Goal: Transaction & Acquisition: Book appointment/travel/reservation

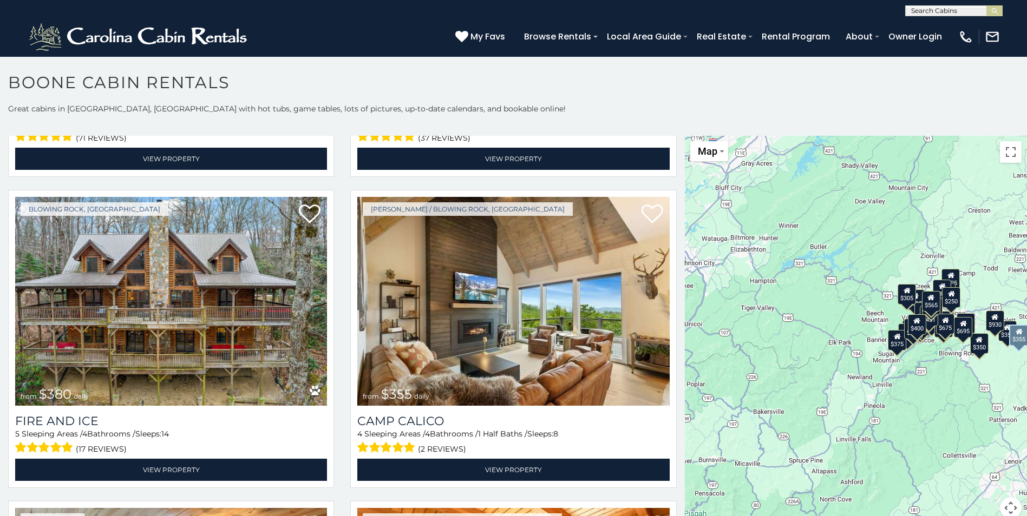
scroll to position [3086, 0]
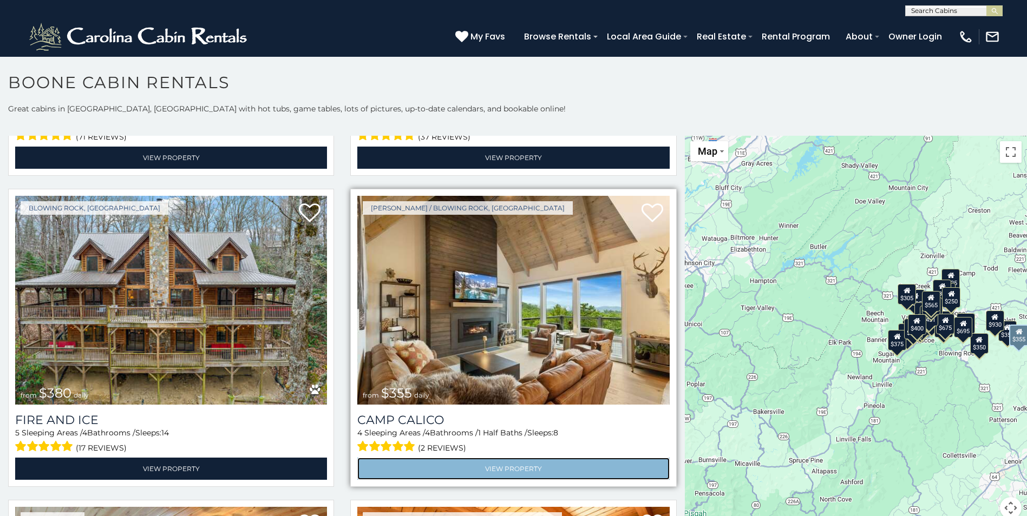
click at [518, 458] on link "View Property" at bounding box center [513, 469] width 312 height 22
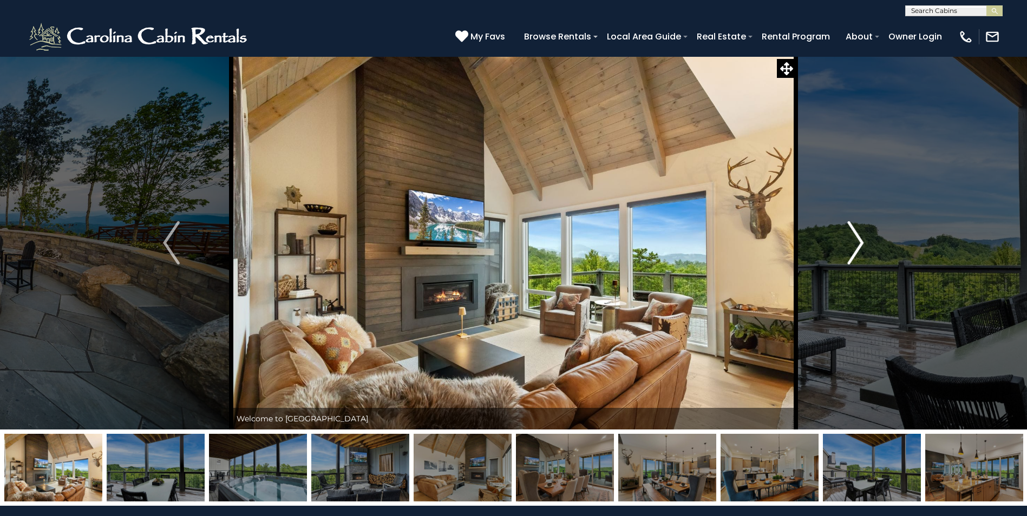
click at [857, 247] on img "Next" at bounding box center [855, 242] width 16 height 43
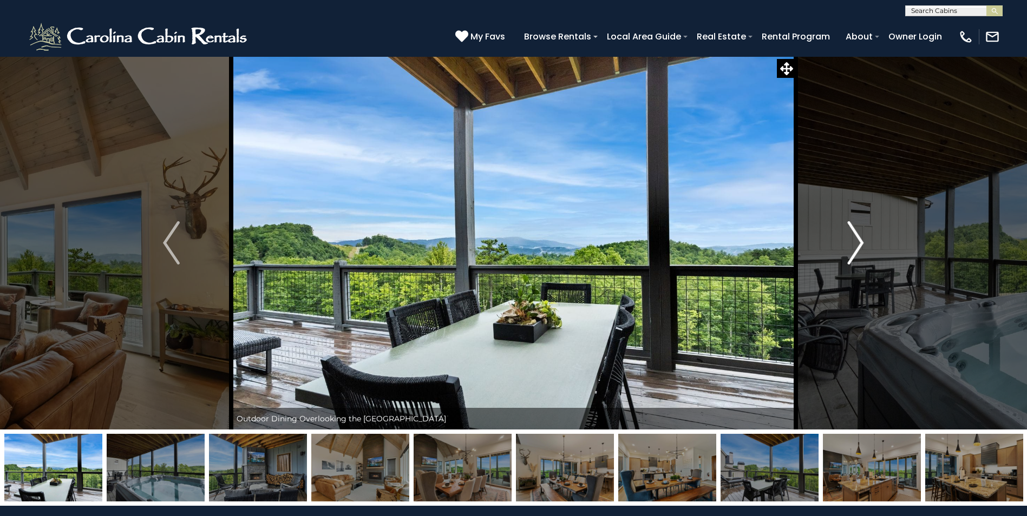
click at [857, 247] on img "Next" at bounding box center [855, 242] width 16 height 43
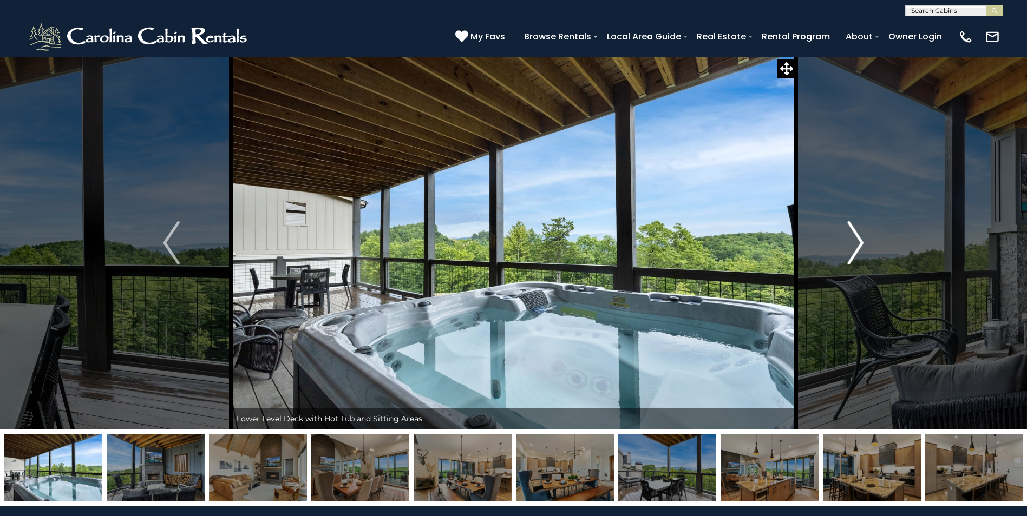
click at [857, 247] on img "Next" at bounding box center [855, 242] width 16 height 43
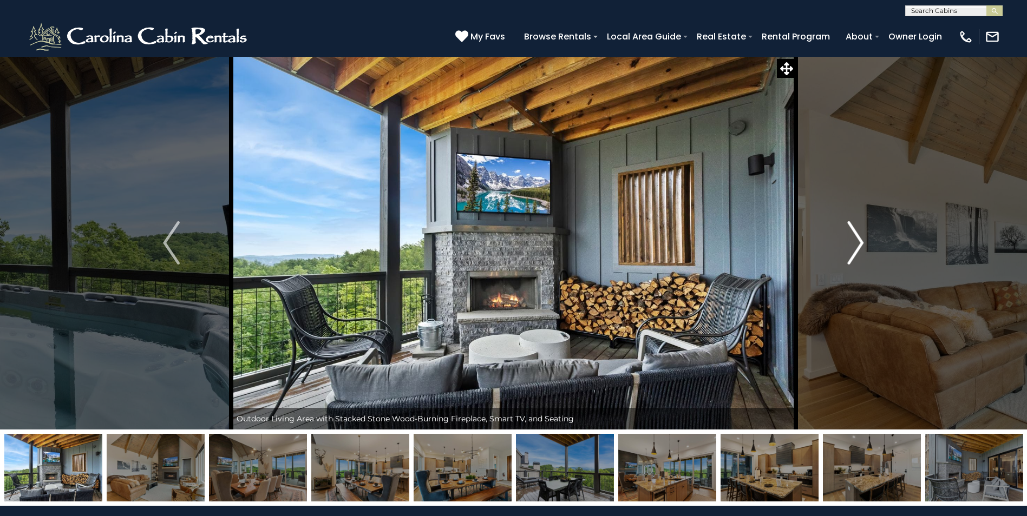
click at [857, 247] on img "Next" at bounding box center [855, 242] width 16 height 43
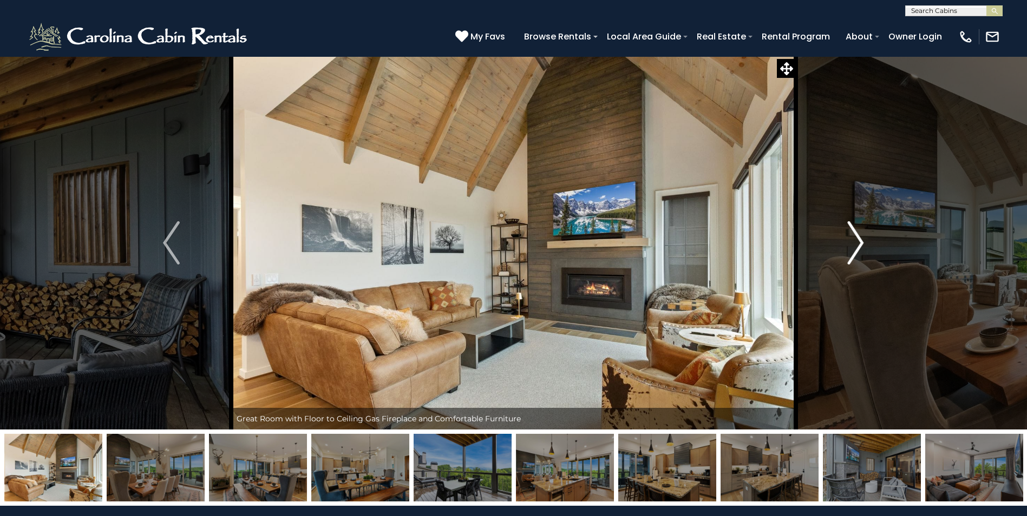
click at [857, 247] on img "Next" at bounding box center [855, 242] width 16 height 43
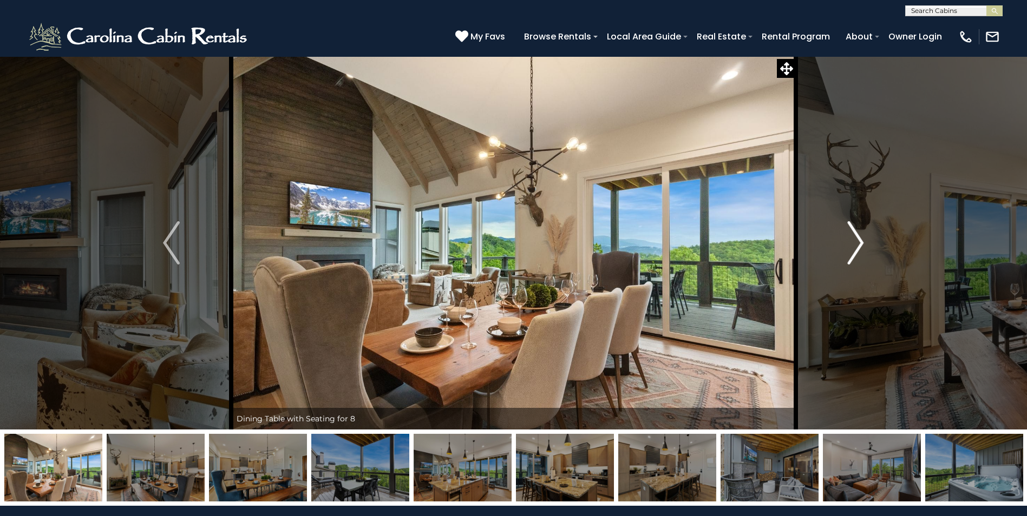
click at [857, 247] on img "Next" at bounding box center [855, 242] width 16 height 43
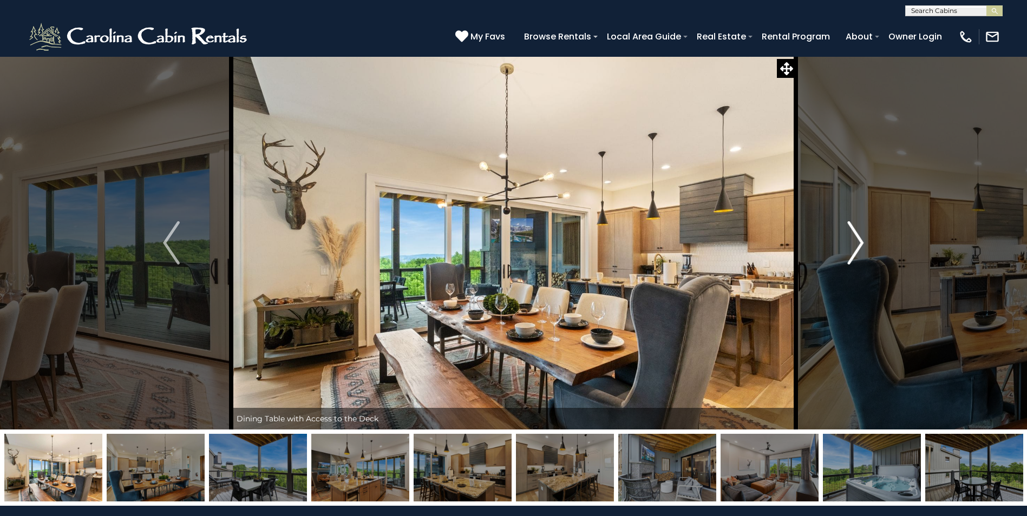
click at [857, 247] on img "Next" at bounding box center [855, 242] width 16 height 43
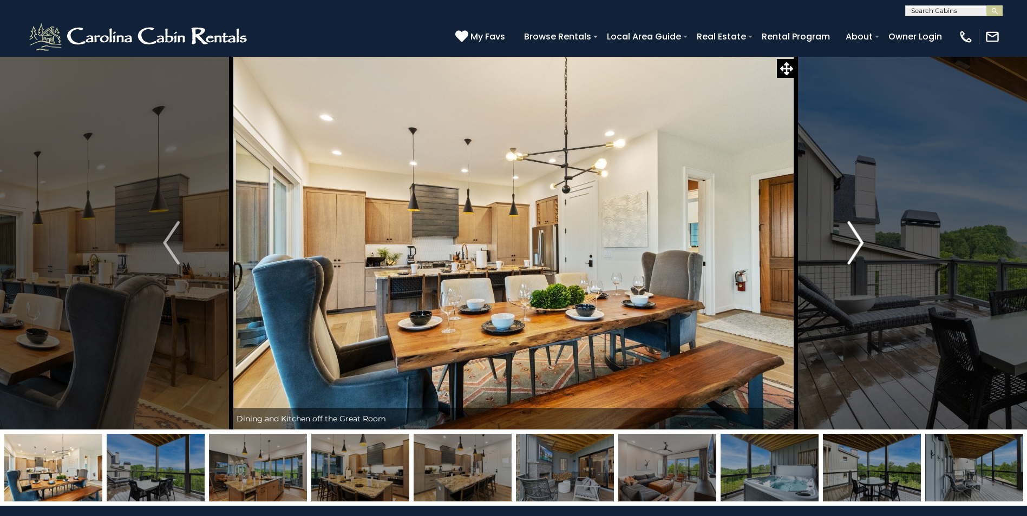
click at [857, 247] on img "Next" at bounding box center [855, 242] width 16 height 43
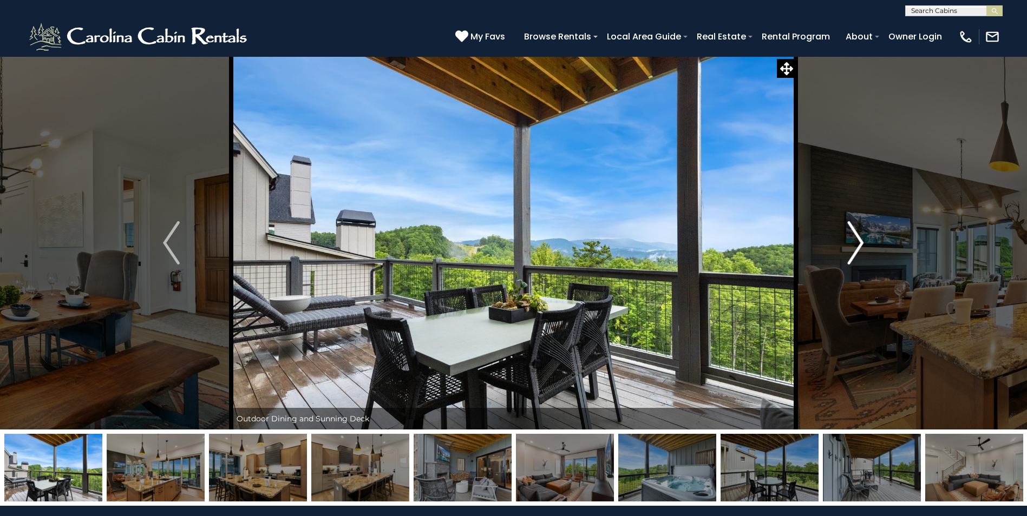
click at [857, 247] on img "Next" at bounding box center [855, 242] width 16 height 43
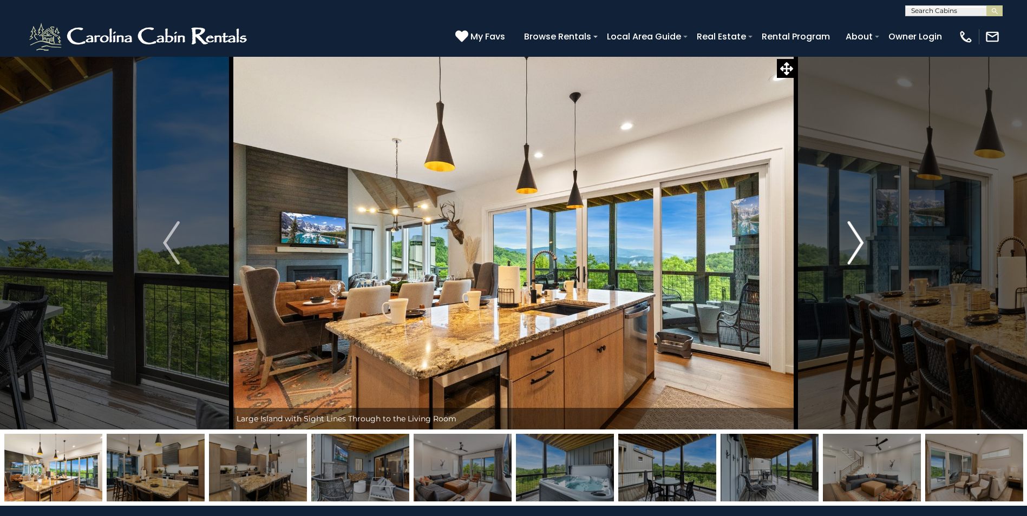
click at [857, 247] on img "Next" at bounding box center [855, 242] width 16 height 43
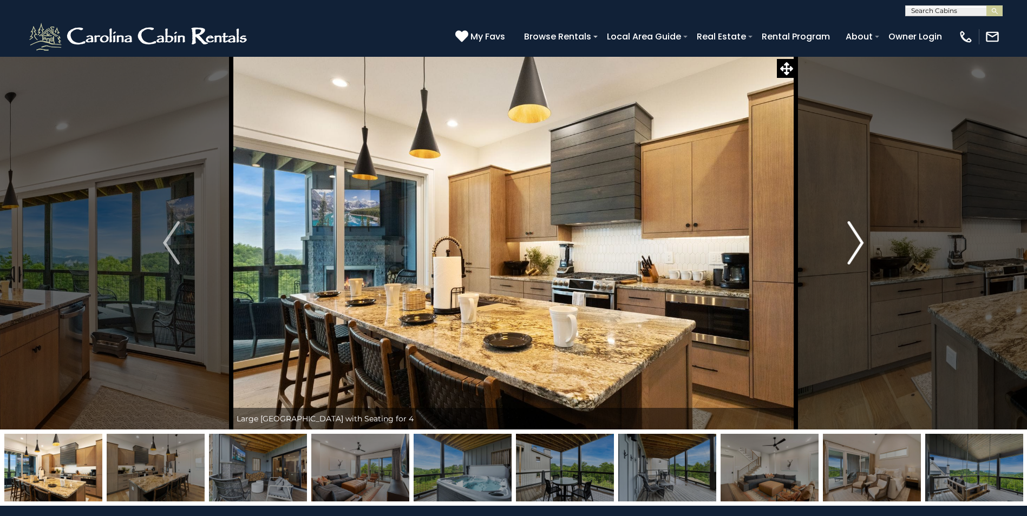
click at [851, 255] on img "Next" at bounding box center [855, 242] width 16 height 43
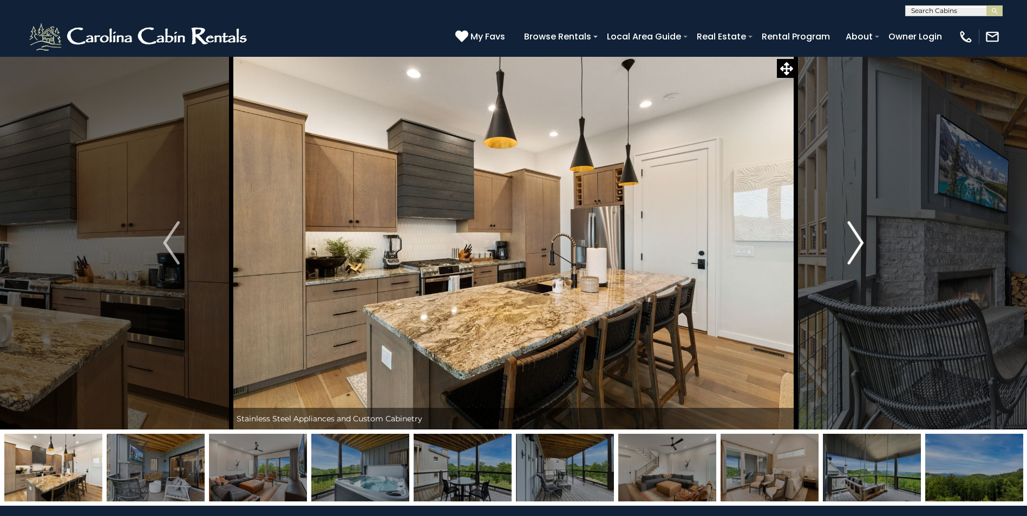
click at [851, 255] on img "Next" at bounding box center [855, 242] width 16 height 43
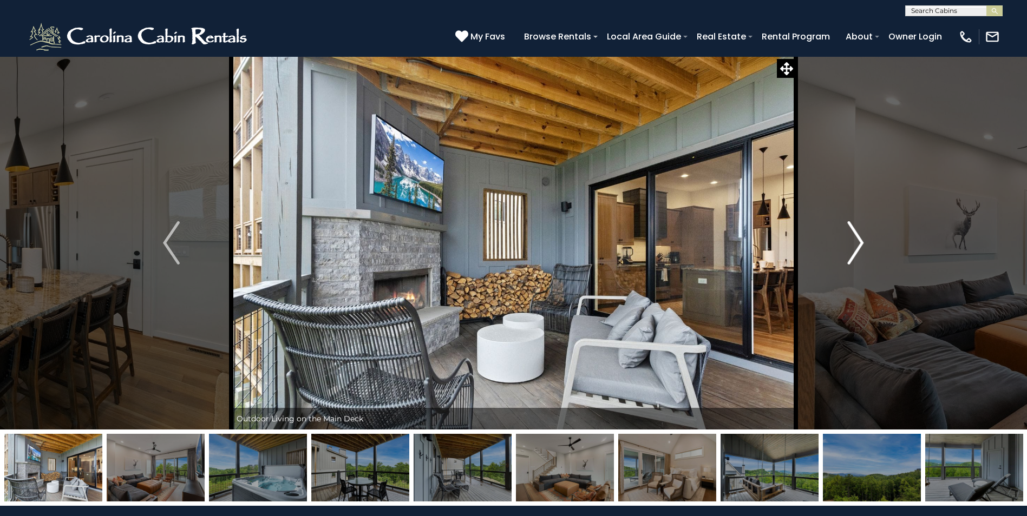
click at [851, 255] on img "Next" at bounding box center [855, 242] width 16 height 43
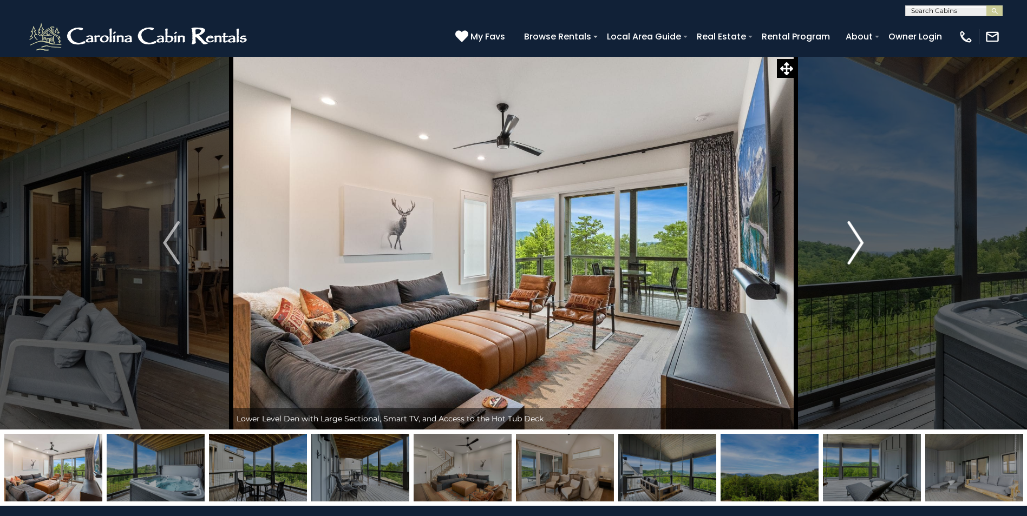
click at [851, 255] on img "Next" at bounding box center [855, 242] width 16 height 43
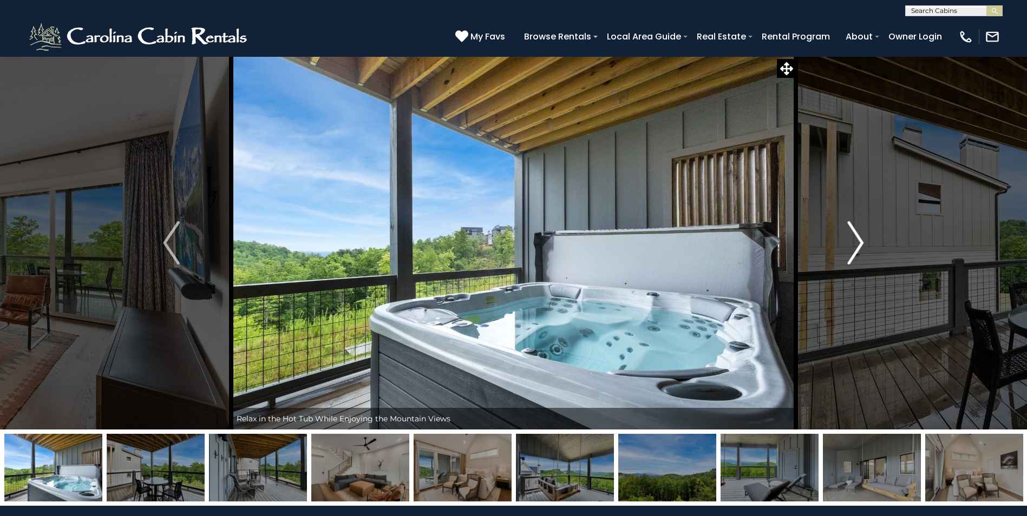
click at [851, 255] on img "Next" at bounding box center [855, 242] width 16 height 43
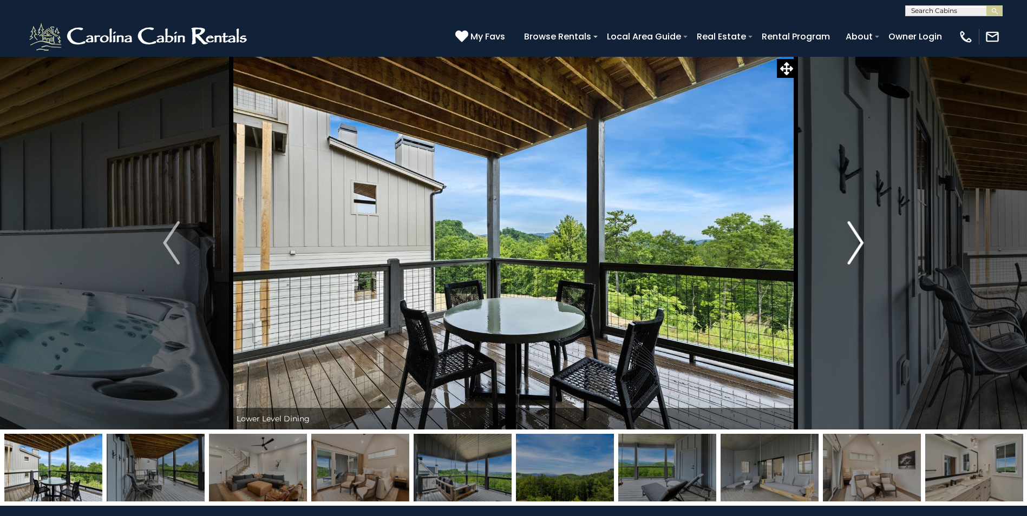
click at [851, 255] on img "Next" at bounding box center [855, 242] width 16 height 43
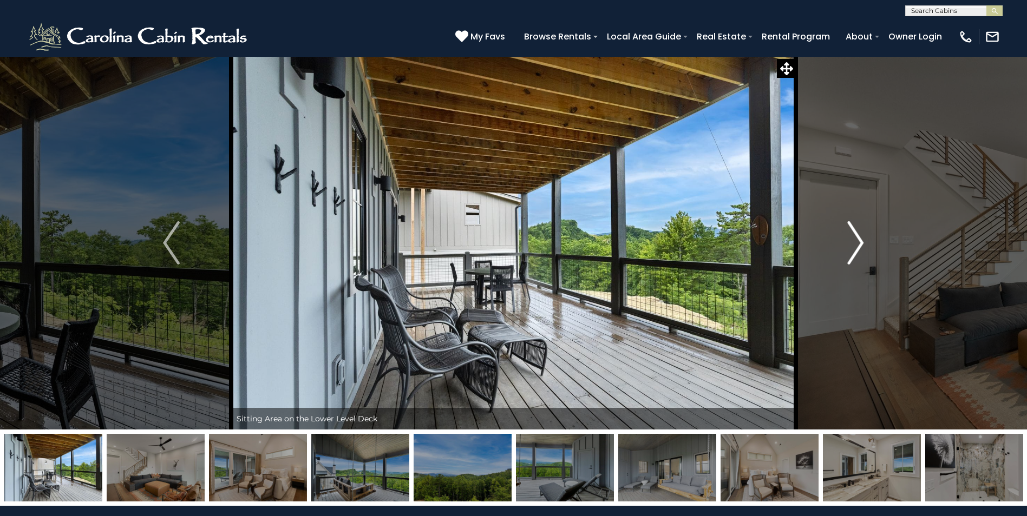
click at [851, 255] on img "Next" at bounding box center [855, 242] width 16 height 43
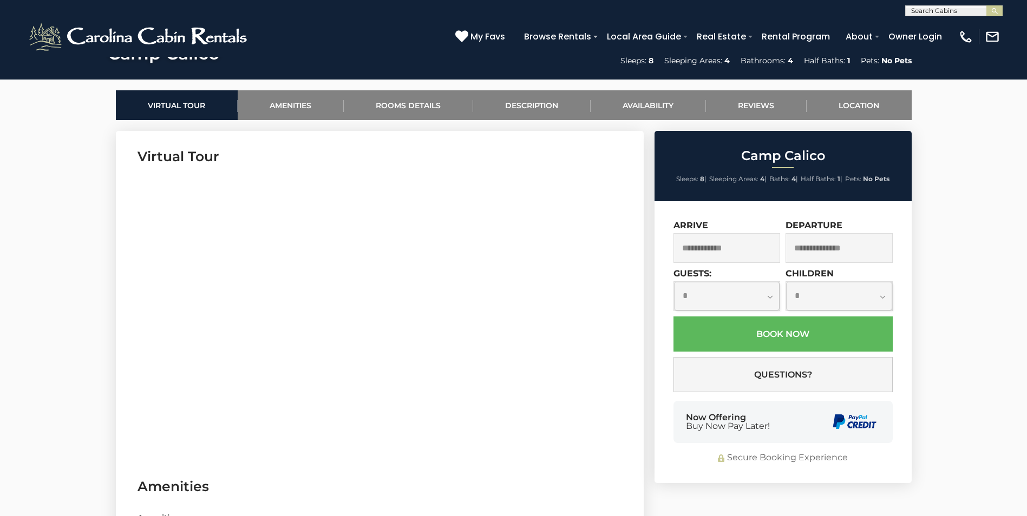
scroll to position [487, 0]
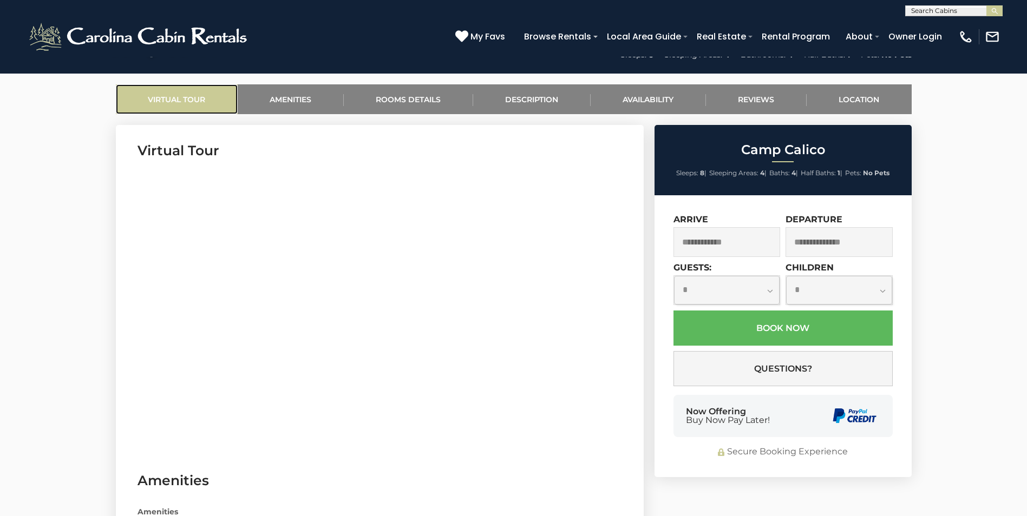
click at [198, 106] on link "Virtual Tour" at bounding box center [177, 99] width 122 height 30
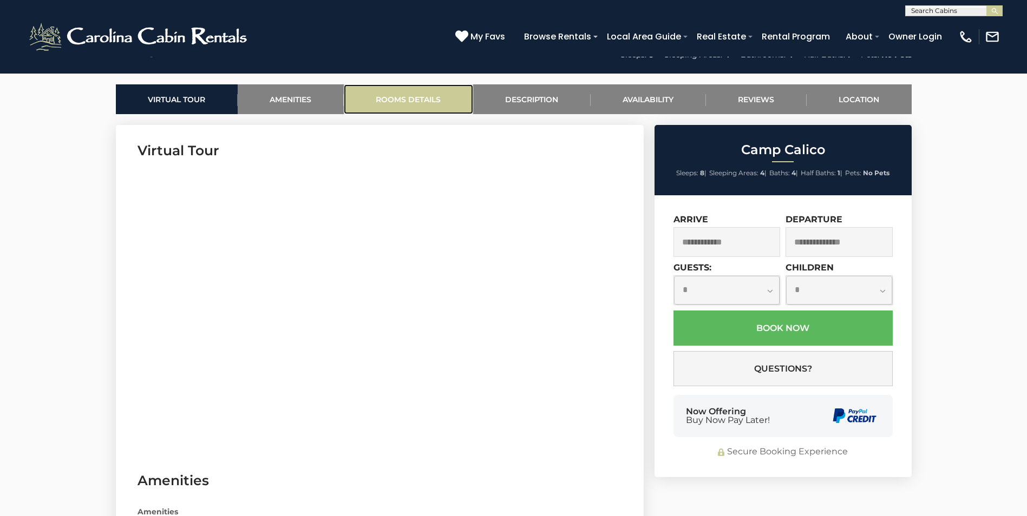
click at [403, 100] on link "Rooms Details" at bounding box center [408, 99] width 129 height 30
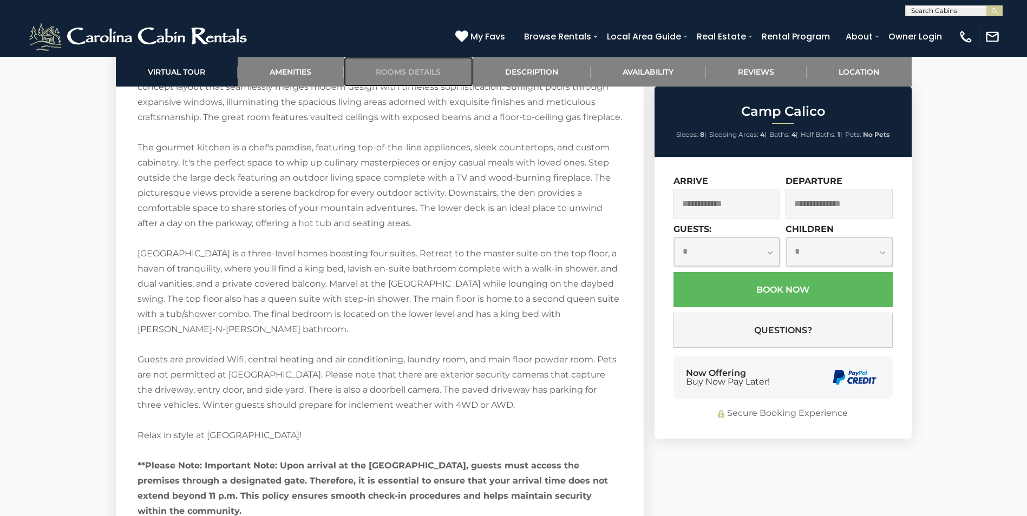
scroll to position [2298, 0]
